Goal: Task Accomplishment & Management: Manage account settings

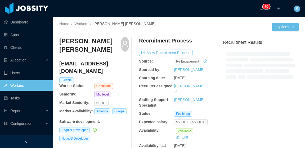
scroll to position [26, 0]
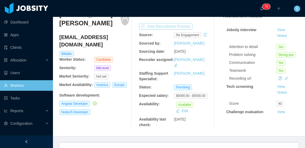
click at [176, 27] on button "View Recruitment Process" at bounding box center [165, 26] width 53 height 6
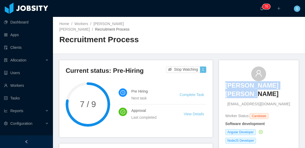
drag, startPoint x: 221, startPoint y: 78, endPoint x: 239, endPoint y: 89, distance: 21.8
click at [239, 89] on div "Luan Fernando de Souza luann_nill@hotmail.com Worker Status: Candidate Software…" at bounding box center [259, 114] width 80 height 108
copy h3 "Luan Fernando de Souza"
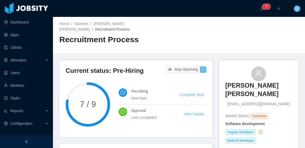
click at [219, 48] on div "Home / Workers / Luan Fernando de Souza / Recruitment Process / Recruitment Pro…" at bounding box center [179, 35] width 252 height 37
drag, startPoint x: 233, startPoint y: 100, endPoint x: 275, endPoint y: 103, distance: 41.9
click at [275, 103] on div "Luan Fernando de Souza luann_nill@hotmail.com Worker Status: Candidate Software…" at bounding box center [258, 114] width 67 height 95
copy span "luann_nill@hotmail.com"
click at [124, 25] on link "Luan Fernando de Souza" at bounding box center [91, 27] width 65 height 10
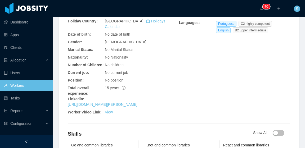
scroll to position [106, 0]
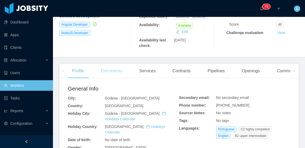
click at [115, 69] on div "Documents" at bounding box center [112, 71] width 30 height 15
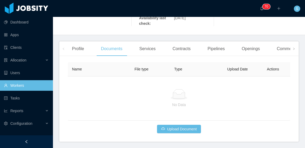
scroll to position [135, 0]
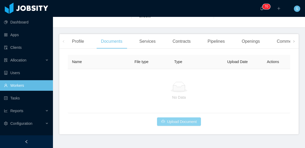
click at [192, 119] on button "Upload Document" at bounding box center [179, 122] width 44 height 8
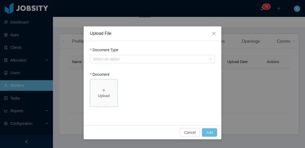
click at [107, 83] on span "Upload" at bounding box center [103, 93] width 27 height 27
click at [213, 134] on button "Add" at bounding box center [209, 133] width 15 height 8
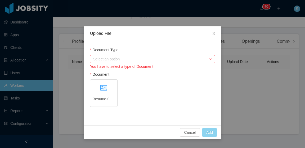
click at [144, 60] on div "Select an option" at bounding box center [149, 59] width 113 height 5
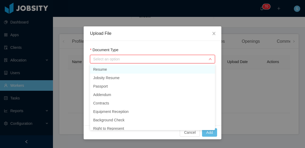
click at [133, 69] on li "Resume" at bounding box center [152, 69] width 125 height 8
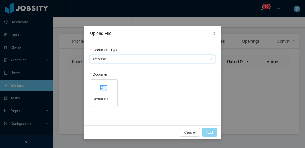
click at [213, 133] on button "Add" at bounding box center [209, 133] width 15 height 8
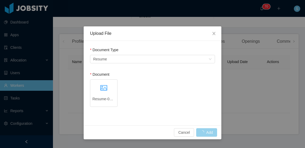
scroll to position [116, 0]
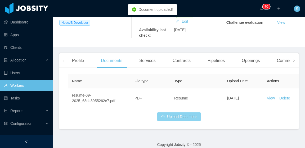
click at [185, 113] on button "Upload Document" at bounding box center [179, 117] width 44 height 8
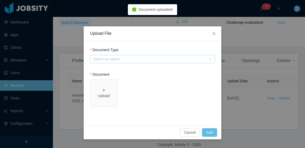
click at [118, 60] on div "Select an option" at bounding box center [149, 59] width 113 height 5
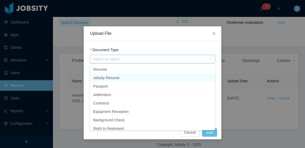
click at [118, 78] on li "Jobsity Resume" at bounding box center [152, 78] width 125 height 8
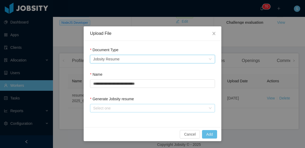
click at [133, 108] on div "Select one" at bounding box center [149, 108] width 113 height 5
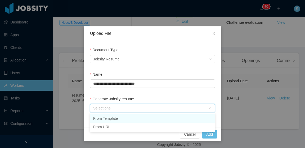
click at [133, 118] on li "From Template" at bounding box center [152, 119] width 125 height 8
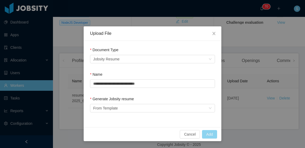
click at [207, 136] on button "Add" at bounding box center [209, 134] width 15 height 8
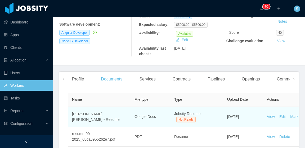
scroll to position [136, 0]
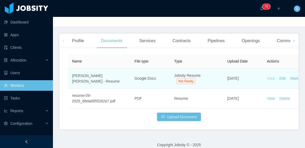
click at [271, 76] on link "View" at bounding box center [271, 78] width 8 height 4
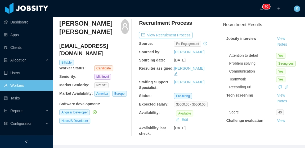
scroll to position [0, 0]
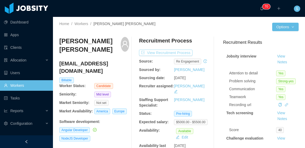
click at [181, 54] on button "View Recruitment Process" at bounding box center [165, 53] width 53 height 6
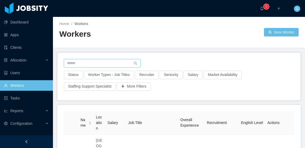
click at [110, 64] on input "text" at bounding box center [102, 63] width 77 height 8
paste input "**********"
type input "**********"
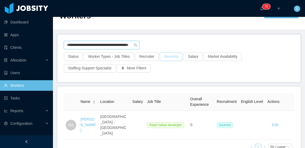
scroll to position [26, 0]
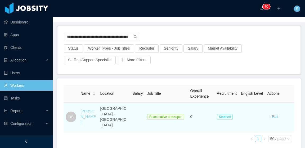
click at [90, 110] on link "Daniel Soto" at bounding box center [87, 116] width 15 height 15
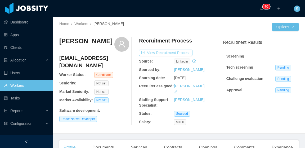
click at [183, 53] on button "View Recruitment Process" at bounding box center [165, 53] width 53 height 6
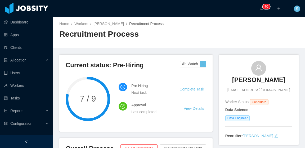
click at [184, 41] on div "Home / Workers / Eric Rabacov / Recruitment Process / Recruitment Process" at bounding box center [179, 32] width 252 height 31
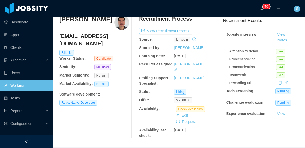
scroll to position [26, 0]
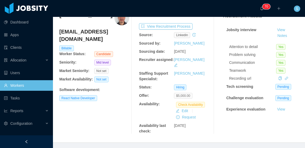
click at [183, 93] on span "$5,000.00" at bounding box center [183, 96] width 18 height 6
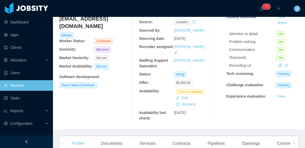
scroll to position [0, 0]
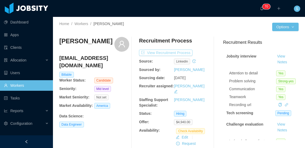
click at [169, 53] on button "View Recruitment Process" at bounding box center [165, 53] width 53 height 6
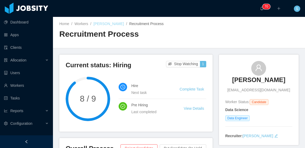
click at [110, 24] on link "Ubaldo Atencia" at bounding box center [108, 24] width 30 height 4
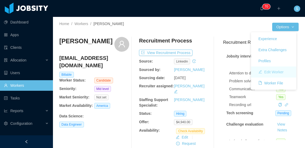
click at [279, 72] on button "Edit Worker" at bounding box center [271, 72] width 34 height 8
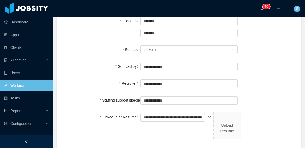
scroll to position [159, 0]
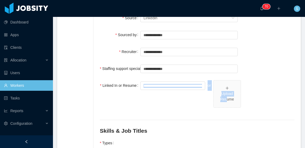
drag, startPoint x: 224, startPoint y: 81, endPoint x: 248, endPoint y: 80, distance: 23.8
click at [248, 80] on div "**********" at bounding box center [197, 97] width 194 height 34
click at [251, 80] on div "**********" at bounding box center [197, 97] width 194 height 34
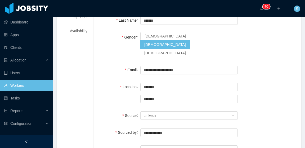
scroll to position [0, 0]
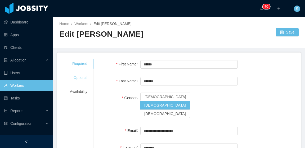
click at [75, 82] on div "Optional" at bounding box center [78, 78] width 30 height 10
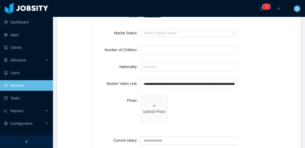
scroll to position [132, 0]
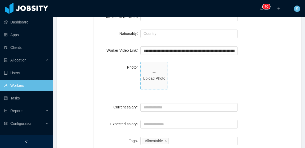
click at [153, 74] on icon "icon: plus" at bounding box center [154, 73] width 4 height 4
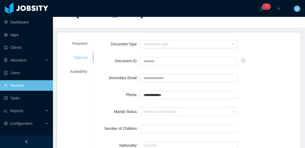
scroll to position [0, 0]
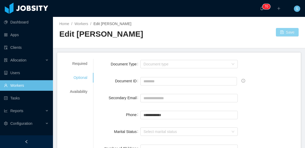
click at [284, 30] on button "Save" at bounding box center [287, 32] width 23 height 8
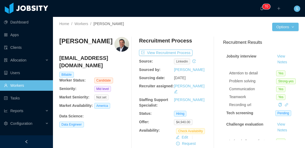
click at [197, 41] on div "Recruitment Process" at bounding box center [174, 42] width 70 height 10
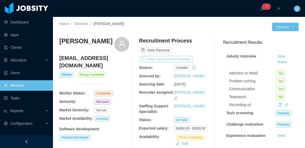
click at [183, 60] on button "View Recruitment Process" at bounding box center [165, 59] width 53 height 6
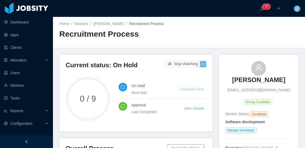
click at [194, 90] on link "Complete Task" at bounding box center [191, 89] width 24 height 4
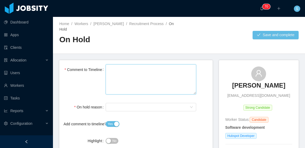
click at [130, 78] on textarea "Comment to Timeline" at bounding box center [151, 80] width 90 height 30
type textarea "*"
type textarea "*****"
type textarea "******"
type textarea "*******"
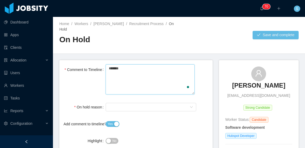
type textarea "******"
type textarea "********"
type textarea "**********"
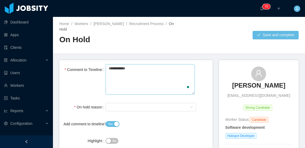
type textarea "**********"
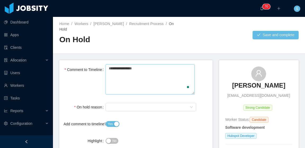
type textarea "**********"
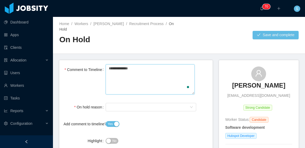
type textarea "**********"
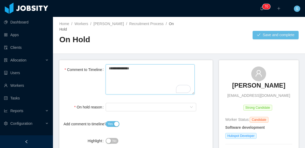
type textarea "**********"
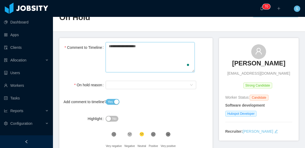
scroll to position [26, 0]
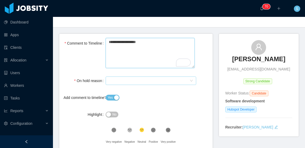
type textarea "**********"
click at [150, 79] on div "Select On Hold reason" at bounding box center [149, 81] width 81 height 8
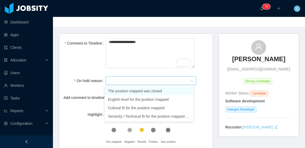
click at [155, 91] on li "The position mapped was closed" at bounding box center [149, 91] width 89 height 8
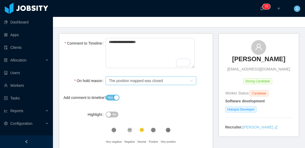
click at [199, 77] on div "On hold reason Select On Hold reason The position mapped was closed" at bounding box center [135, 81] width 145 height 11
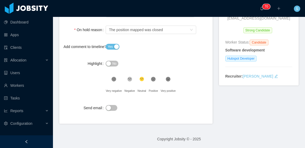
scroll to position [0, 0]
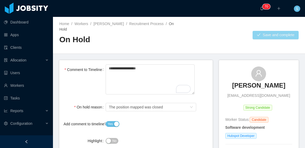
click at [268, 37] on button "Save and complete" at bounding box center [275, 35] width 46 height 8
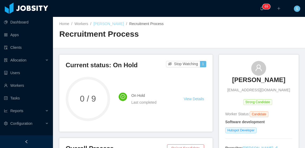
click at [118, 23] on link "María Belén Briasco" at bounding box center [108, 24] width 30 height 4
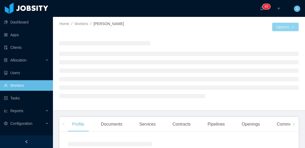
click at [287, 28] on button "Options" at bounding box center [285, 27] width 26 height 8
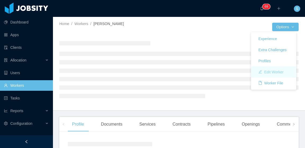
click at [279, 72] on button "Edit Worker" at bounding box center [271, 72] width 34 height 8
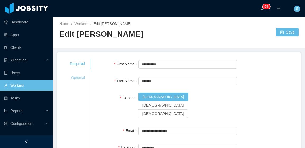
click at [77, 77] on div "Optional" at bounding box center [77, 78] width 28 height 10
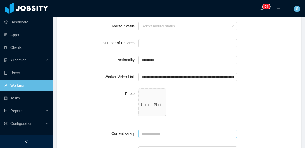
scroll to position [159, 0]
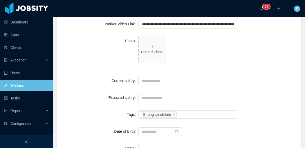
click at [158, 45] on span "Upload Photo" at bounding box center [152, 49] width 27 height 27
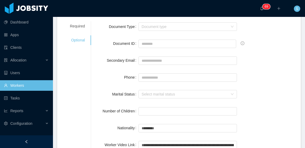
scroll to position [0, 0]
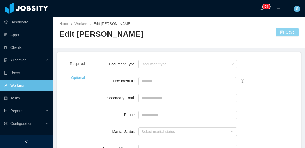
click at [279, 34] on button "Save" at bounding box center [287, 32] width 23 height 8
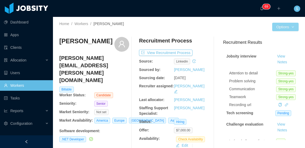
click at [283, 28] on button "Options" at bounding box center [285, 27] width 26 height 8
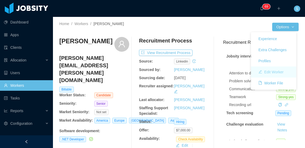
click at [279, 71] on button "Edit Worker" at bounding box center [271, 72] width 34 height 8
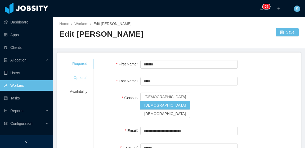
click at [87, 77] on div "Optional" at bounding box center [78, 78] width 30 height 10
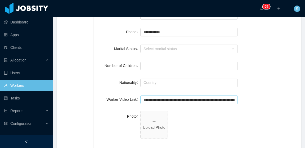
scroll to position [106, 0]
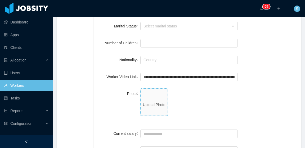
click at [156, 97] on span "Upload Photo" at bounding box center [153, 102] width 27 height 27
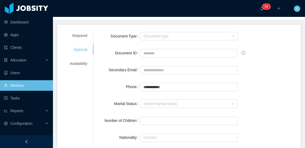
scroll to position [0, 0]
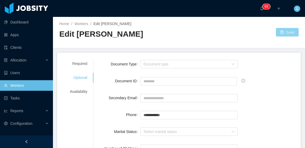
click at [278, 33] on button "Save" at bounding box center [287, 32] width 23 height 8
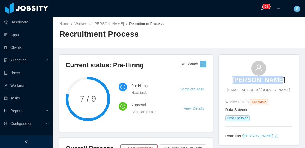
drag, startPoint x: 235, startPoint y: 82, endPoint x: 272, endPoint y: 86, distance: 37.7
click at [281, 85] on div "[PERSON_NAME] [EMAIL_ADDRESS][DOMAIN_NAME]" at bounding box center [258, 77] width 67 height 32
copy h3 "[PERSON_NAME]"
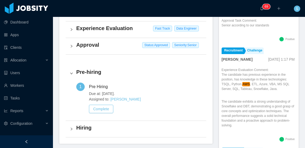
scroll to position [185, 0]
drag, startPoint x: 102, startPoint y: 93, endPoint x: 120, endPoint y: 93, distance: 18.0
click at [120, 93] on span "Due at: Oct 16th, 2025." at bounding box center [145, 94] width 113 height 6
click at [143, 95] on span "Due at: Oct 16th, 2025." at bounding box center [145, 94] width 113 height 6
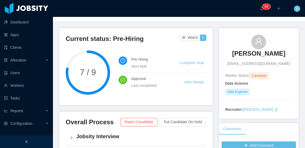
scroll to position [0, 0]
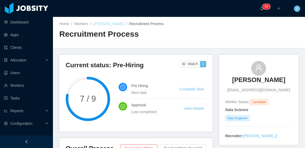
click at [100, 25] on link "Eric Rabacov" at bounding box center [108, 24] width 30 height 4
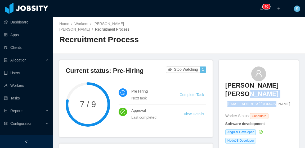
drag, startPoint x: 232, startPoint y: 98, endPoint x: 276, endPoint y: 99, distance: 43.7
click at [276, 99] on div "Luan Fernando de Souza luann_nill@hotmail.com" at bounding box center [258, 87] width 67 height 41
click at [280, 99] on div "Luan Fernando de Souza luann_nill@hotmail.com" at bounding box center [258, 87] width 67 height 41
drag, startPoint x: 278, startPoint y: 99, endPoint x: 275, endPoint y: 100, distance: 3.7
click at [275, 100] on div "Luan Fernando de Souza luann_nill@hotmail.com" at bounding box center [258, 87] width 67 height 41
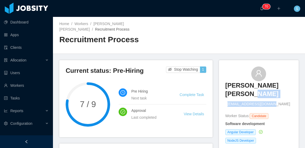
copy div "luann_nill@hotmail.com"
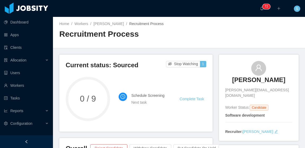
click at [207, 72] on div "Current status: Sourced Stop Watching 1 0 / 9 Schedule Screening Next task Comp…" at bounding box center [135, 93] width 153 height 77
click at [110, 24] on link "[PERSON_NAME]" at bounding box center [108, 24] width 30 height 4
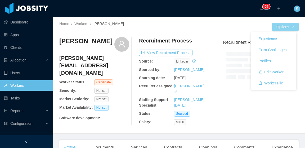
click at [288, 28] on button "Options" at bounding box center [285, 27] width 26 height 8
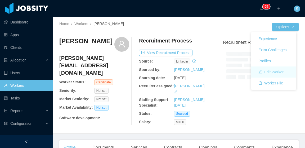
click at [275, 74] on button "Edit Worker" at bounding box center [271, 72] width 34 height 8
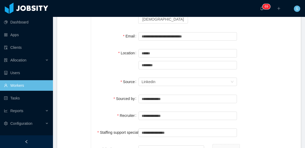
scroll to position [106, 0]
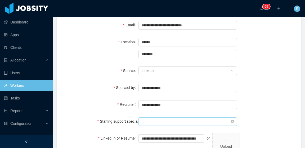
click at [162, 118] on input "text" at bounding box center [187, 122] width 98 height 8
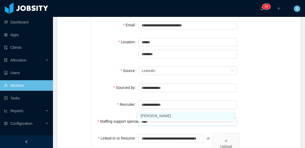
click at [171, 115] on li "Omar Nieves" at bounding box center [185, 116] width 97 height 8
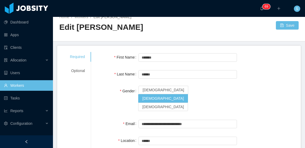
scroll to position [0, 0]
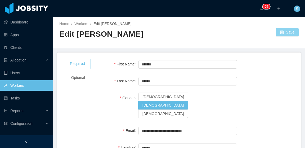
type input "**********"
click at [279, 34] on button "Save" at bounding box center [287, 32] width 23 height 8
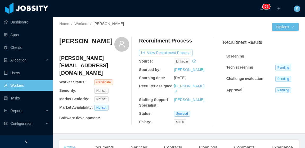
click at [212, 60] on div at bounding box center [214, 81] width 10 height 88
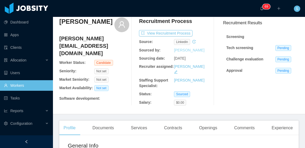
scroll to position [26, 0]
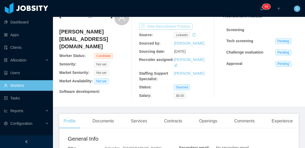
click at [183, 26] on button "View Recruitment Process" at bounding box center [165, 26] width 53 height 6
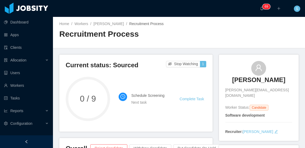
drag, startPoint x: 231, startPoint y: 80, endPoint x: 275, endPoint y: 87, distance: 44.7
click at [275, 87] on div "Thierry Barros thierry.barros@ccc.ufcg.edu.br" at bounding box center [258, 80] width 67 height 38
copy h3 "[PERSON_NAME]"
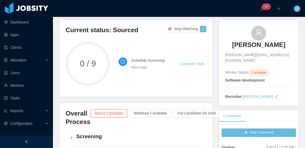
scroll to position [53, 0]
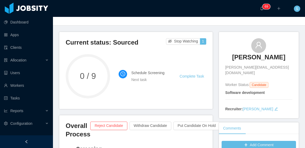
scroll to position [26, 0]
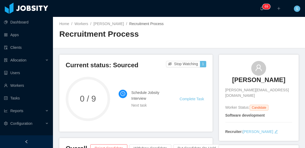
drag, startPoint x: 198, startPoint y: 98, endPoint x: 196, endPoint y: 95, distance: 3.5
click at [198, 98] on link "Complete Task" at bounding box center [191, 99] width 24 height 4
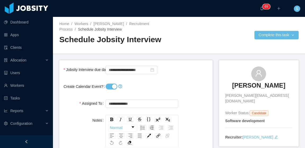
click at [111, 87] on button "Create Calendar Event?" at bounding box center [112, 87] width 12 height 6
click at [125, 69] on input "**********" at bounding box center [132, 70] width 52 height 8
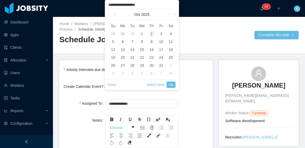
click at [115, 14] on link at bounding box center [115, 14] width 5 height 11
click at [161, 58] on div "26" at bounding box center [161, 57] width 6 height 6
type input "**********"
click at [171, 85] on link "Ok" at bounding box center [170, 85] width 9 height 6
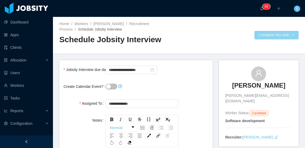
click at [268, 34] on button "Complete this task" at bounding box center [276, 35] width 44 height 8
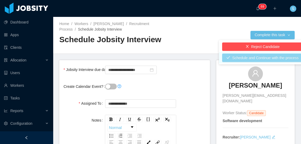
click at [251, 58] on button "Schedule and Continue with the process" at bounding box center [262, 58] width 81 height 8
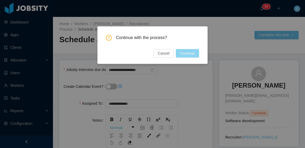
click at [189, 51] on button "Continue" at bounding box center [187, 53] width 23 height 8
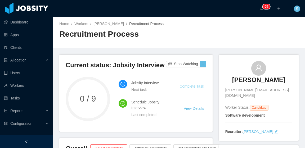
click at [198, 86] on link "Complete Task" at bounding box center [191, 86] width 24 height 4
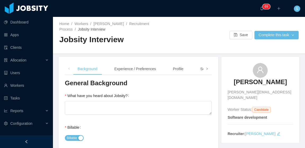
click at [206, 70] on icon "icon: right" at bounding box center [207, 69] width 3 height 3
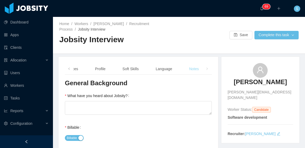
click at [193, 67] on div "Notes" at bounding box center [194, 69] width 18 height 12
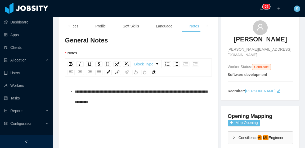
scroll to position [53, 0]
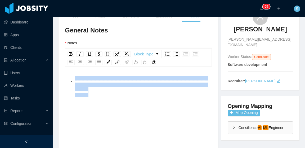
drag, startPoint x: 153, startPoint y: 93, endPoint x: 67, endPoint y: 76, distance: 88.0
click at [67, 76] on div "**********" at bounding box center [138, 114] width 147 height 93
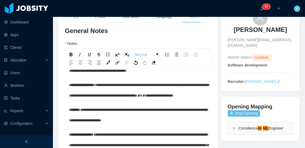
scroll to position [317, 0]
click at [69, 83] on span "**********" at bounding box center [82, 85] width 26 height 4
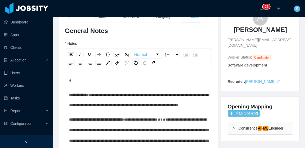
scroll to position [0, 0]
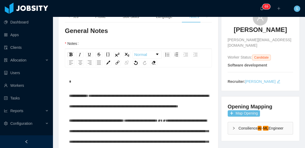
click at [76, 81] on div "To enrich screen reader interactions, please activate Accessibility in Grammarl…" at bounding box center [138, 81] width 139 height 11
drag, startPoint x: 80, startPoint y: 82, endPoint x: 63, endPoint y: 81, distance: 17.5
click at [71, 55] on img "rdw-inline-control" at bounding box center [70, 54] width 3 height 3
click at [90, 81] on div "*********" at bounding box center [138, 81] width 139 height 11
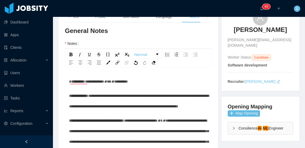
click at [85, 84] on span "**********" at bounding box center [94, 82] width 19 height 4
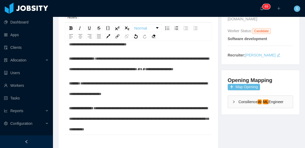
scroll to position [317, 0]
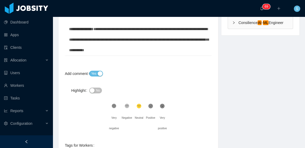
click at [99, 89] on span "No" at bounding box center [98, 90] width 4 height 5
click at [149, 109] on div ".st1{fill:#232323}" at bounding box center [150, 107] width 9 height 11
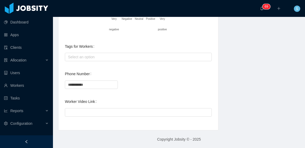
click at [118, 107] on div at bounding box center [138, 112] width 147 height 11
click at [118, 108] on input "Worker Video Link" at bounding box center [138, 112] width 147 height 8
paste input "**********"
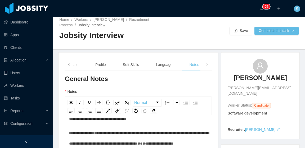
scroll to position [0, 0]
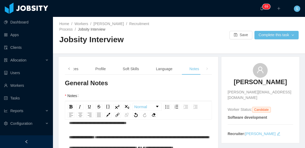
type input "**********"
click at [69, 68] on icon "icon: left" at bounding box center [68, 69] width 1 height 2
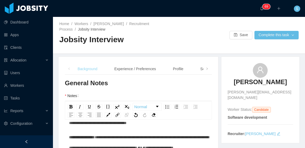
click at [84, 66] on div "Background" at bounding box center [87, 69] width 28 height 12
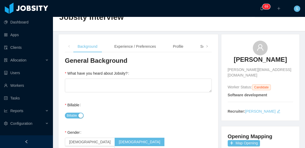
scroll to position [26, 0]
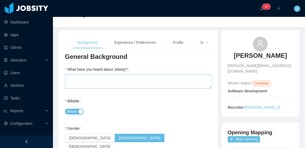
click at [143, 78] on textarea "What have you heard about Jobsity?" at bounding box center [138, 82] width 147 height 14
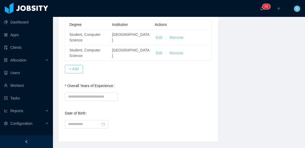
scroll to position [303, 0]
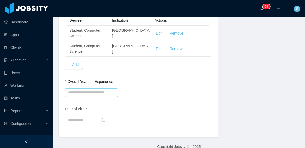
type textarea "**"
click at [98, 89] on input "Overall Years of Experience" at bounding box center [91, 93] width 53 height 8
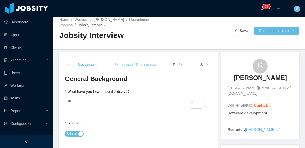
scroll to position [0, 0]
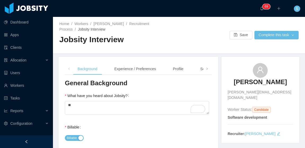
type input "*"
drag, startPoint x: 146, startPoint y: 65, endPoint x: 151, endPoint y: 64, distance: 4.5
click at [146, 67] on div "Experience / Preferences" at bounding box center [135, 69] width 50 height 12
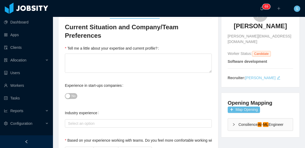
scroll to position [53, 0]
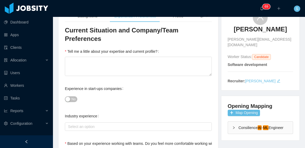
click at [74, 97] on span "No" at bounding box center [73, 99] width 4 height 5
click at [151, 58] on textarea "Tell me a little about your expertise and current profile?" at bounding box center [138, 66] width 147 height 19
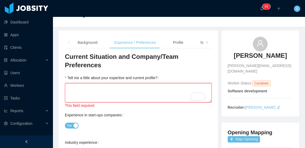
click at [126, 83] on textarea "Tell me a little about your expertise and current profile?" at bounding box center [138, 92] width 147 height 19
paste textarea "**********"
type textarea "**********"
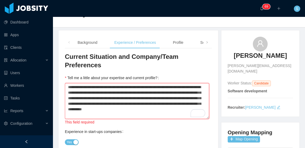
type textarea "**********"
click at [176, 128] on div "Experience in start-ups companies Yes" at bounding box center [138, 137] width 147 height 21
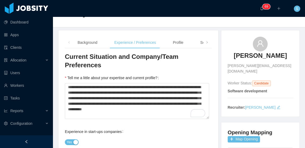
scroll to position [53, 0]
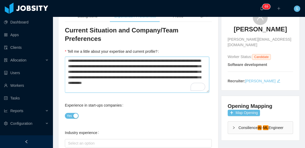
drag, startPoint x: 79, startPoint y: 53, endPoint x: 72, endPoint y: 54, distance: 7.7
type textarea "**********"
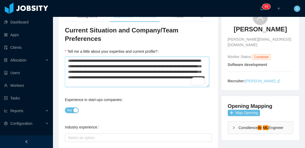
type textarea "**********"
click at [152, 95] on div "Experience in start-ups companies Yes" at bounding box center [138, 105] width 147 height 21
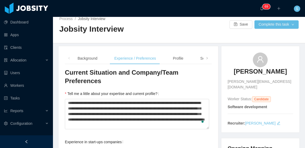
scroll to position [0, 0]
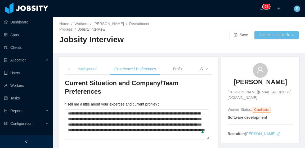
click at [93, 68] on div "Background" at bounding box center [87, 69] width 28 height 12
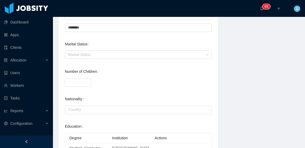
scroll to position [303, 0]
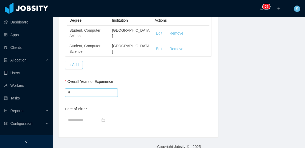
click at [86, 89] on input "*" at bounding box center [91, 93] width 53 height 8
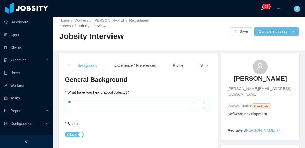
scroll to position [0, 0]
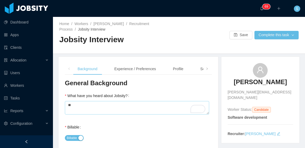
type input "*"
click at [142, 107] on textarea "**" at bounding box center [137, 108] width 144 height 14
click at [140, 71] on div "Experience / Preferences" at bounding box center [135, 69] width 50 height 12
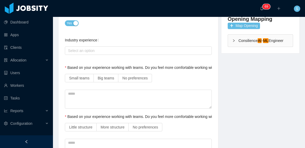
scroll to position [159, 0]
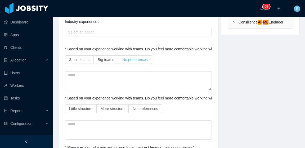
click at [140, 58] on span "No preferences" at bounding box center [134, 60] width 25 height 4
click at [156, 107] on span "No preferences" at bounding box center [145, 109] width 25 height 4
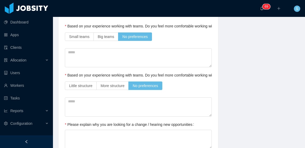
scroll to position [188, 0]
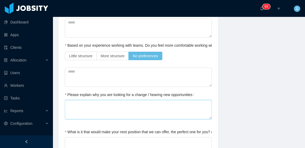
click at [147, 100] on textarea "Please explain why you are looking for a change / hearing new opportunities" at bounding box center [138, 109] width 147 height 19
type textarea "*"
type textarea "**"
type textarea "***"
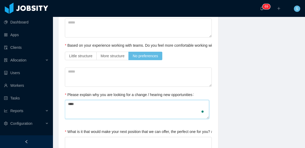
type textarea "*****"
type textarea "******"
type textarea "*******"
type textarea "********"
type textarea "*********"
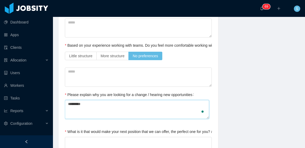
type textarea "**********"
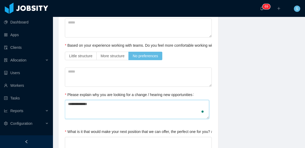
type textarea "**********"
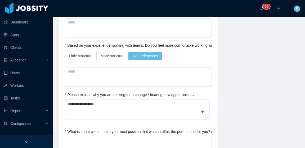
type textarea "**********"
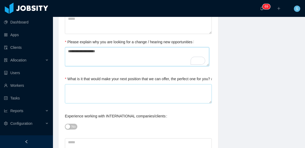
type textarea "**********"
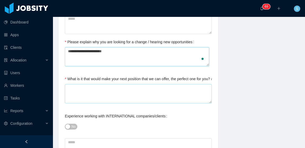
type textarea "**********"
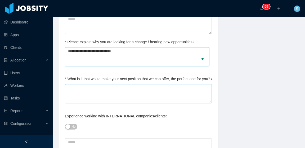
type textarea "**********"
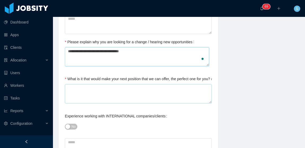
type textarea "**********"
click at [159, 84] on textarea "What is it that would make your next position that we can offer, the perfect on…" at bounding box center [138, 93] width 147 height 19
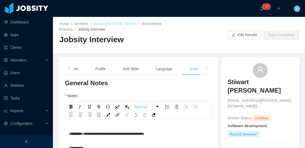
click at [105, 22] on link "Stiwart [PERSON_NAME]" at bounding box center [114, 24] width 43 height 4
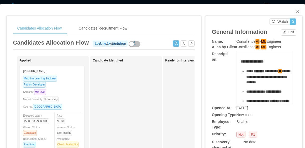
drag, startPoint x: 232, startPoint y: 40, endPoint x: 281, endPoint y: 41, distance: 49.2
click at [281, 41] on div "Name: Consilience AI - ML Engineer" at bounding box center [254, 42] width 84 height 6
copy div "Consilience AI - ML Engineer"
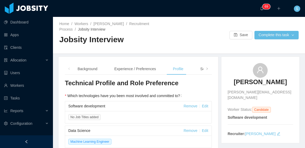
scroll to position [213, 0]
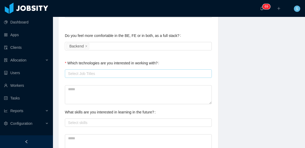
click at [126, 74] on div "Select Job Titles" at bounding box center [137, 73] width 138 height 5
click at [110, 72] on div "Select Job Titles" at bounding box center [137, 73] width 138 height 5
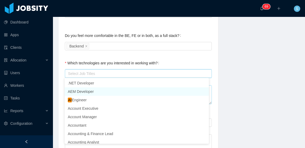
click at [96, 94] on li "AEM Developer" at bounding box center [137, 92] width 144 height 8
click at [233, 70] on div "Background Experience / Preferences Profile Soft Skills Language Notes General …" at bounding box center [179, 53] width 254 height 419
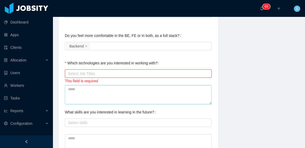
click at [112, 93] on textarea at bounding box center [138, 94] width 147 height 19
type textarea "*"
type textarea "**"
click at [104, 74] on div "Select Job Titles" at bounding box center [137, 73] width 138 height 5
type textarea "**"
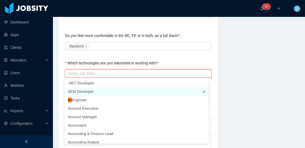
click at [103, 93] on li "AEM Developer" at bounding box center [137, 92] width 144 height 8
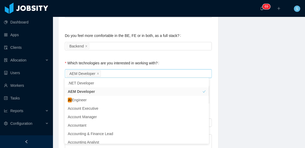
click at [236, 76] on div "Background Experience / Preferences Profile Soft Skills Language Notes General …" at bounding box center [179, 53] width 254 height 419
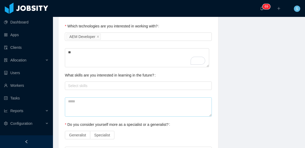
scroll to position [0, 0]
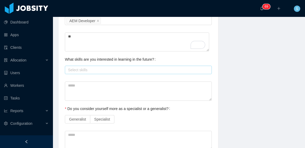
click at [139, 69] on div "Select skills" at bounding box center [137, 69] width 138 height 5
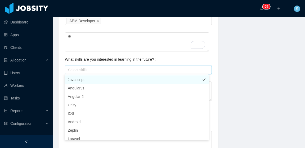
click at [110, 82] on li "Javascript" at bounding box center [137, 80] width 144 height 8
click at [228, 78] on div "Background Experience / Preferences Profile Soft Skills Language Notes General …" at bounding box center [179, 0] width 254 height 419
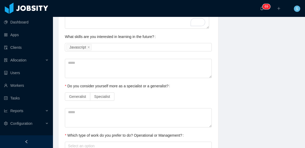
scroll to position [292, 0]
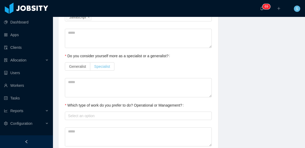
click at [102, 67] on span "Specialist" at bounding box center [102, 67] width 16 height 4
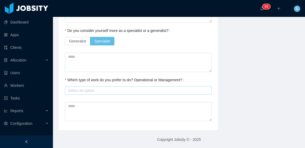
click at [153, 90] on div "Select an option" at bounding box center [137, 90] width 138 height 5
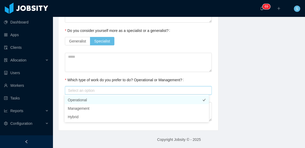
click at [115, 102] on li "Operational" at bounding box center [137, 100] width 144 height 8
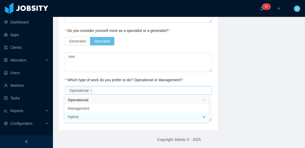
click at [111, 116] on li "Hybrid" at bounding box center [137, 117] width 144 height 8
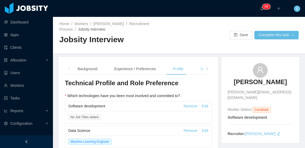
click at [199, 71] on div "Soft Skills" at bounding box center [208, 69] width 25 height 12
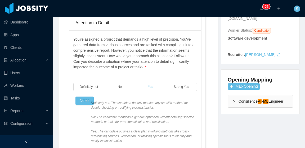
click at [154, 84] on label "Yes" at bounding box center [150, 87] width 31 height 8
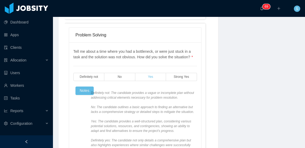
click at [156, 79] on label "Yes" at bounding box center [150, 77] width 31 height 8
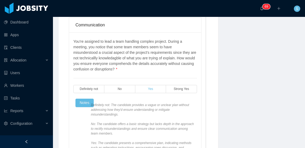
click at [156, 91] on label "Yes" at bounding box center [150, 89] width 31 height 8
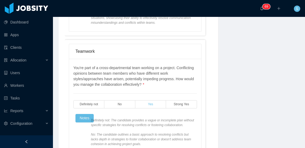
click at [155, 102] on label "Yes" at bounding box center [150, 105] width 31 height 8
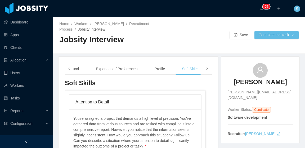
click at [205, 71] on span at bounding box center [206, 69] width 3 height 6
click at [161, 69] on div "Language" at bounding box center [163, 69] width 25 height 12
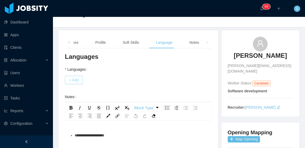
click at [81, 80] on button "+ Add" at bounding box center [74, 80] width 18 height 8
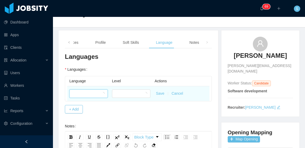
click at [94, 93] on div at bounding box center [86, 94] width 29 height 8
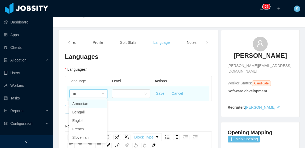
type input "***"
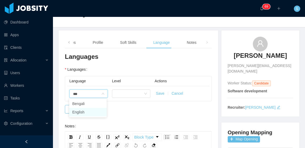
click at [93, 112] on li "English" at bounding box center [88, 112] width 38 height 8
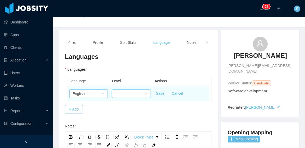
click at [139, 95] on div at bounding box center [129, 94] width 29 height 8
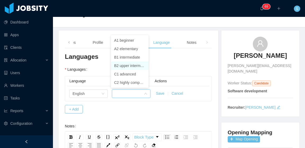
click at [129, 65] on li "B2 upper intermediate" at bounding box center [130, 66] width 38 height 8
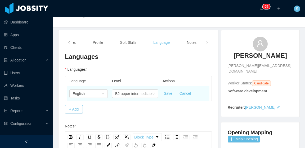
click at [165, 93] on button "Save" at bounding box center [168, 94] width 8 height 6
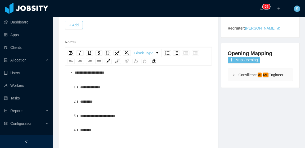
scroll to position [12, 0]
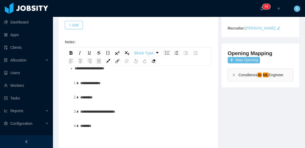
click at [116, 83] on div "**********" at bounding box center [144, 83] width 128 height 11
click at [104, 98] on div "********" at bounding box center [144, 97] width 128 height 11
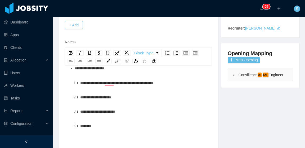
click at [133, 114] on div "**********" at bounding box center [144, 112] width 128 height 11
click at [131, 129] on div "********" at bounding box center [144, 126] width 128 height 11
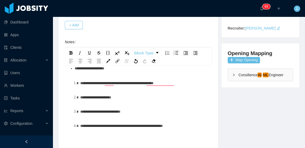
drag, startPoint x: 184, startPoint y: 128, endPoint x: 87, endPoint y: 81, distance: 107.8
click at [77, 83] on ol "**********" at bounding box center [138, 104] width 139 height 53
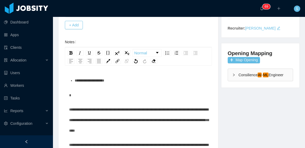
click at [70, 109] on span "**********" at bounding box center [138, 120] width 139 height 25
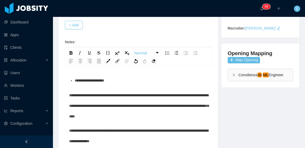
scroll to position [132, 0]
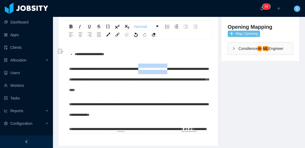
drag, startPoint x: 190, startPoint y: 69, endPoint x: 152, endPoint y: 68, distance: 38.4
click at [152, 68] on span "**********" at bounding box center [138, 79] width 139 height 25
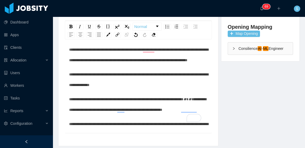
scroll to position [0, 0]
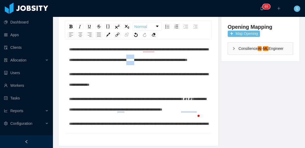
drag, startPoint x: 181, startPoint y: 62, endPoint x: 174, endPoint y: 59, distance: 8.2
click at [174, 59] on div "**********" at bounding box center [138, 54] width 139 height 21
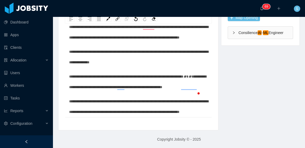
click at [198, 100] on span "**********" at bounding box center [138, 107] width 139 height 14
click at [138, 100] on span "**********" at bounding box center [138, 107] width 139 height 14
click at [138, 101] on span "**********" at bounding box center [138, 107] width 139 height 14
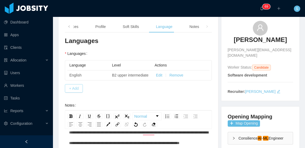
click at [77, 88] on button "+ Add" at bounding box center [74, 88] width 18 height 8
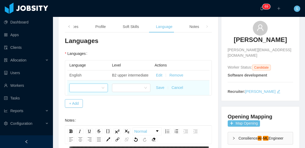
click at [95, 86] on div at bounding box center [86, 88] width 29 height 8
type input "****"
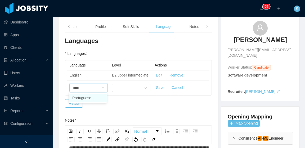
click at [97, 97] on li "Portuguese" at bounding box center [88, 98] width 38 height 8
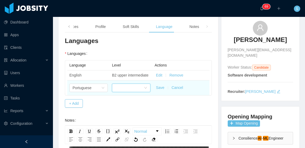
click at [136, 88] on div at bounding box center [129, 88] width 29 height 8
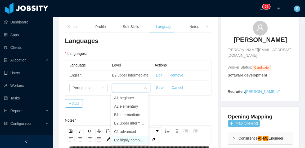
click at [130, 140] on li "C2 highly competent" at bounding box center [130, 140] width 38 height 8
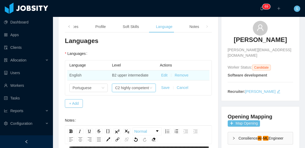
drag, startPoint x: 163, startPoint y: 88, endPoint x: 196, endPoint y: 78, distance: 34.1
click at [163, 88] on button "Save" at bounding box center [165, 88] width 8 height 6
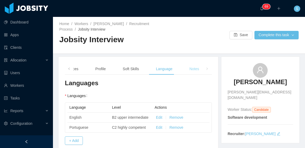
click at [190, 71] on div "Notes" at bounding box center [194, 69] width 18 height 12
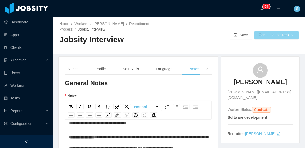
click at [268, 34] on button "Complete this task" at bounding box center [276, 35] width 44 height 8
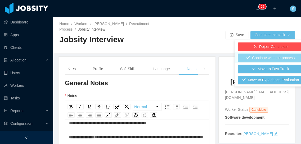
click at [270, 59] on button "Continue with the process" at bounding box center [270, 58] width 65 height 8
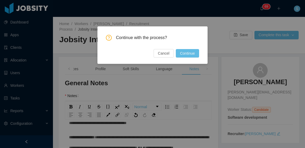
click at [190, 49] on div "Continue with the process? Cancel Continue" at bounding box center [152, 46] width 93 height 23
click at [190, 53] on button "Continue" at bounding box center [187, 53] width 23 height 8
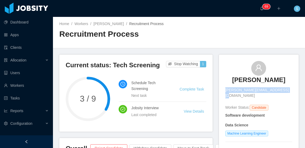
drag, startPoint x: 230, startPoint y: 90, endPoint x: 280, endPoint y: 91, distance: 50.8
click at [280, 91] on div "Thierry Barros thierry.barros@ccc.ufcg.edu.br" at bounding box center [258, 80] width 67 height 38
copy span "thierry.barros@ccc.ufcg.edu.br"
click at [107, 24] on link "[PERSON_NAME]" at bounding box center [108, 24] width 30 height 4
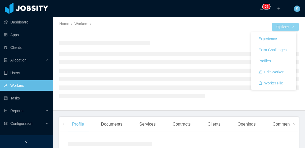
click at [284, 28] on button "Options" at bounding box center [285, 27] width 26 height 8
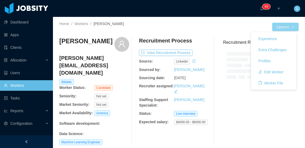
click at [283, 26] on button "Options" at bounding box center [285, 27] width 26 height 8
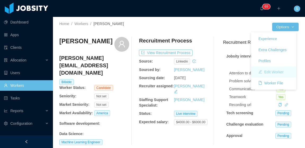
click at [278, 72] on button "Edit Worker" at bounding box center [271, 72] width 34 height 8
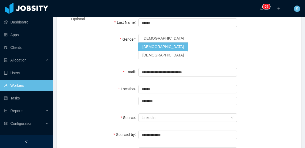
scroll to position [53, 0]
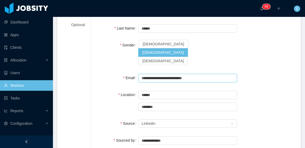
drag, startPoint x: 199, startPoint y: 63, endPoint x: 136, endPoint y: 69, distance: 63.8
paste input "text"
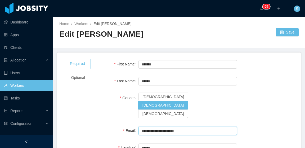
type input "**********"
click at [283, 25] on div "Home / Workers / Edit Thierry Barros / Edit Thierry Barros Save" at bounding box center [179, 32] width 252 height 31
click at [283, 32] on button "Save" at bounding box center [287, 32] width 23 height 8
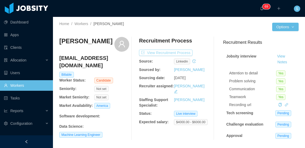
drag, startPoint x: 155, startPoint y: 51, endPoint x: 166, endPoint y: 54, distance: 11.0
click at [155, 51] on button "View Recruitment Process" at bounding box center [165, 53] width 53 height 6
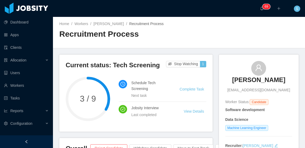
drag, startPoint x: 234, startPoint y: 80, endPoint x: 280, endPoint y: 80, distance: 45.5
click at [283, 78] on div "Thierry Barros thierrysbarros@gmail.com" at bounding box center [258, 77] width 67 height 32
copy h3 "[PERSON_NAME]"
click at [112, 22] on link "[PERSON_NAME]" at bounding box center [108, 24] width 30 height 4
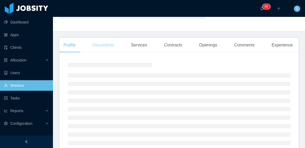
click at [103, 48] on div "Documents" at bounding box center [103, 45] width 30 height 15
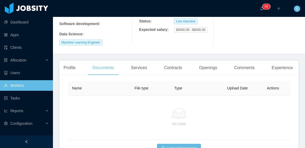
scroll to position [115, 0]
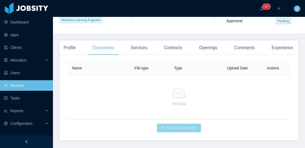
click at [183, 136] on div "Name File type Type Upload Date Actions No Data Upload Document" at bounding box center [178, 100] width 239 height 82
click at [170, 131] on button "Upload Document" at bounding box center [179, 128] width 44 height 8
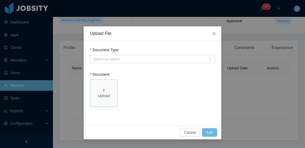
click at [107, 92] on div "Upload" at bounding box center [103, 93] width 23 height 11
click at [212, 133] on button "Add" at bounding box center [209, 133] width 15 height 8
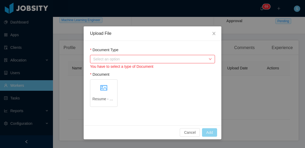
click at [136, 60] on div "Select an option" at bounding box center [149, 59] width 113 height 5
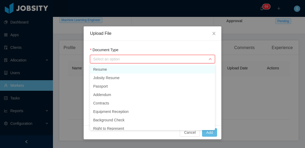
click at [135, 69] on li "Resume" at bounding box center [152, 69] width 125 height 8
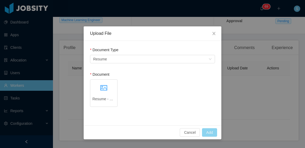
click at [214, 133] on button "Add" at bounding box center [209, 133] width 15 height 8
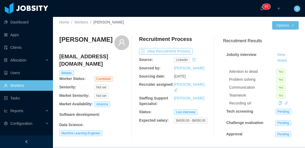
scroll to position [0, 0]
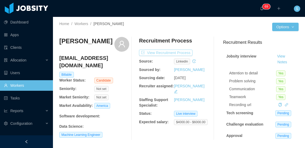
drag, startPoint x: 187, startPoint y: 51, endPoint x: 204, endPoint y: 48, distance: 17.4
click at [187, 51] on button "View Recruitment Process" at bounding box center [165, 53] width 53 height 6
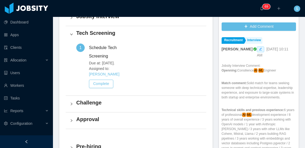
scroll to position [159, 0]
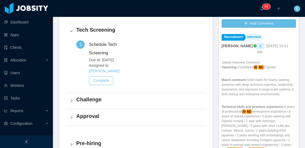
click at [99, 96] on h4 "Challenge" at bounding box center [139, 99] width 126 height 7
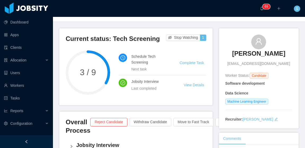
scroll to position [0, 0]
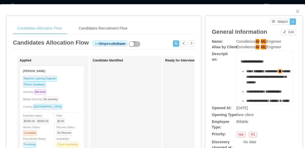
drag, startPoint x: 234, startPoint y: 41, endPoint x: 281, endPoint y: 42, distance: 47.6
click at [281, 42] on div "Consilience AI - ML Engineer" at bounding box center [264, 42] width 56 height 6
copy span "Consilience AI - ML Engineer"
